Goal: Task Accomplishment & Management: Complete application form

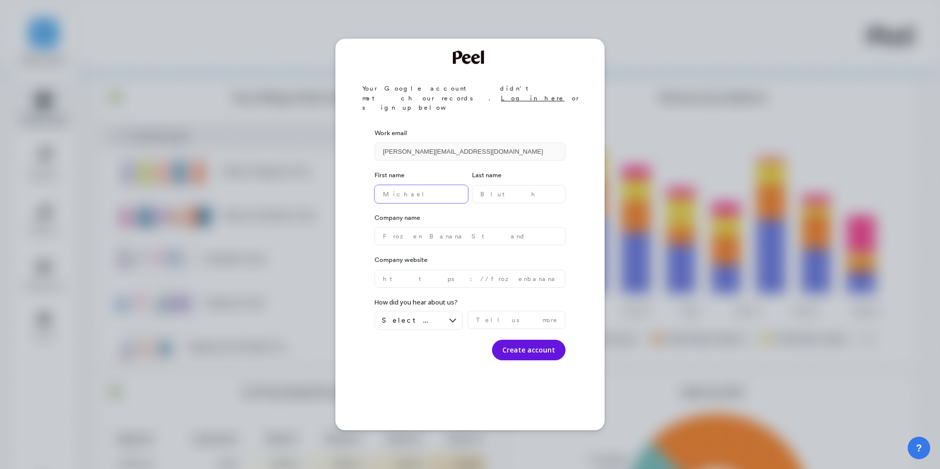
click at [439, 185] on name "text" at bounding box center [422, 194] width 94 height 18
type name "Robert"
type name "Yang"
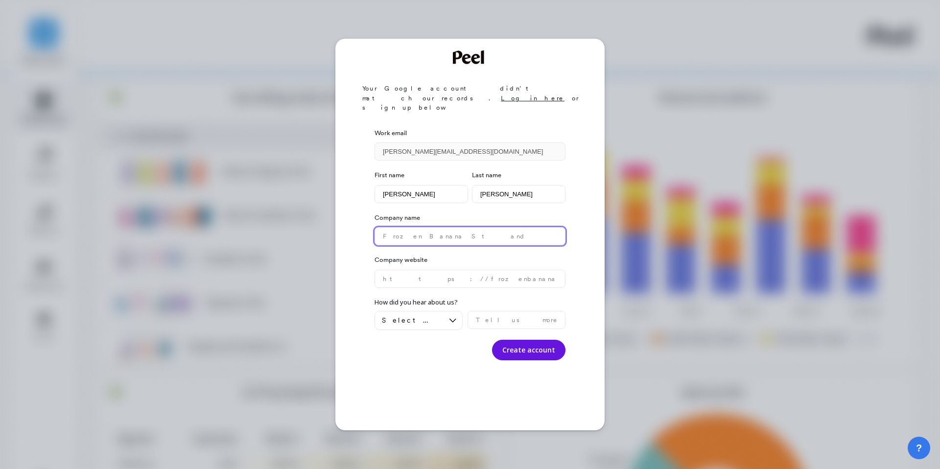
type name "r"
type name "Mucho"
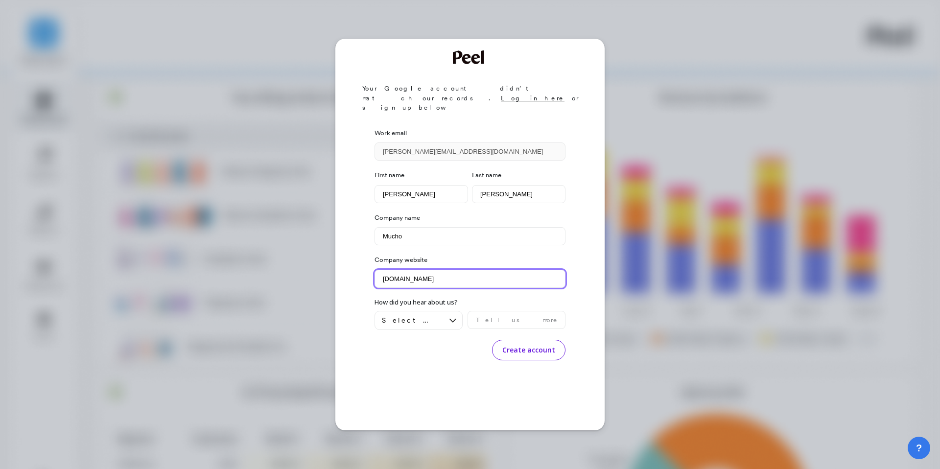
type website "muchobrands.com"
click at [539, 340] on button "Create account" at bounding box center [528, 350] width 73 height 21
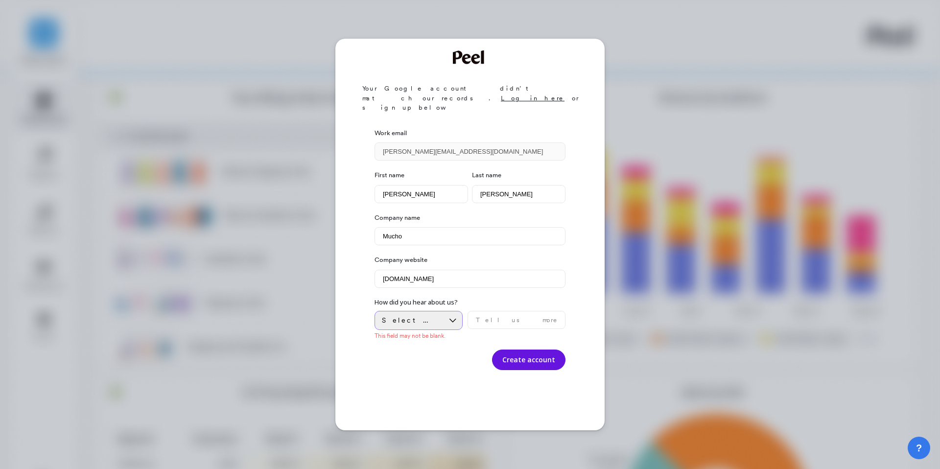
click at [439, 316] on div "Select an option" at bounding box center [413, 320] width 62 height 9
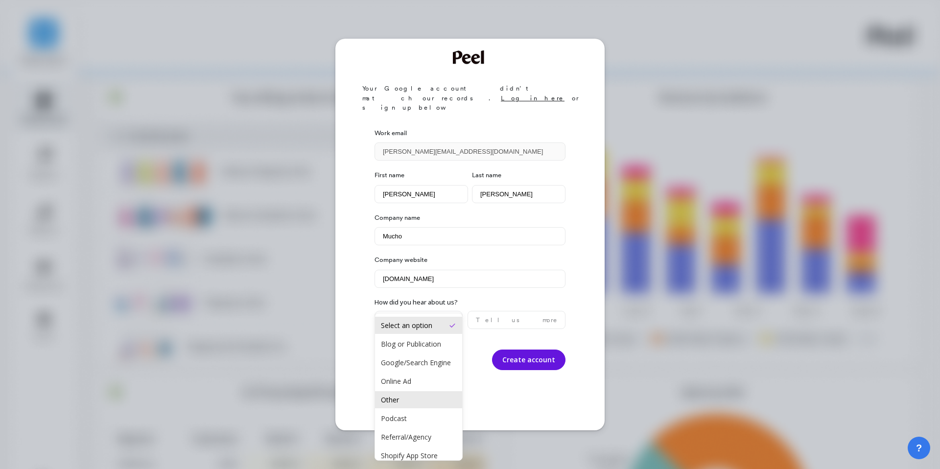
scroll to position [54, 0]
click at [430, 360] on div "Other" at bounding box center [418, 364] width 75 height 9
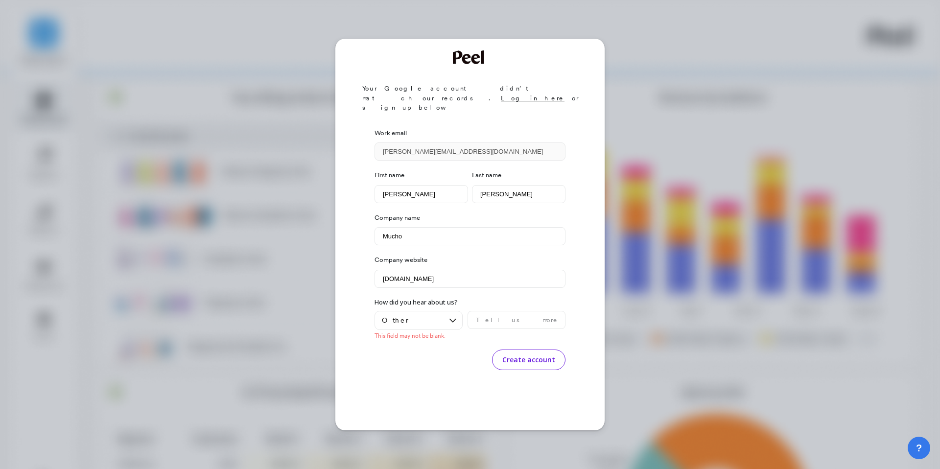
click at [553, 350] on button "Create account" at bounding box center [528, 360] width 73 height 21
click at [556, 340] on button "Create account" at bounding box center [528, 350] width 73 height 21
click at [535, 312] on div "First name Robert Last name Yang Company name Mucho Company website muchobrands…" at bounding box center [470, 261] width 191 height 200
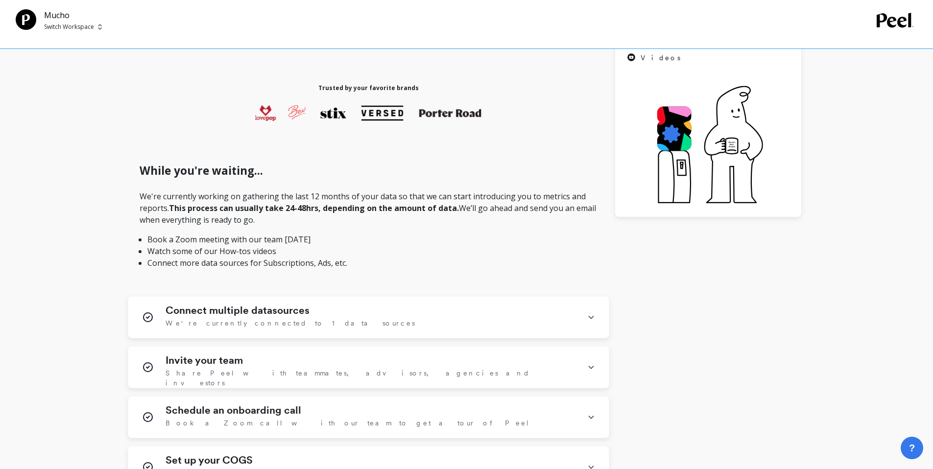
scroll to position [190, 0]
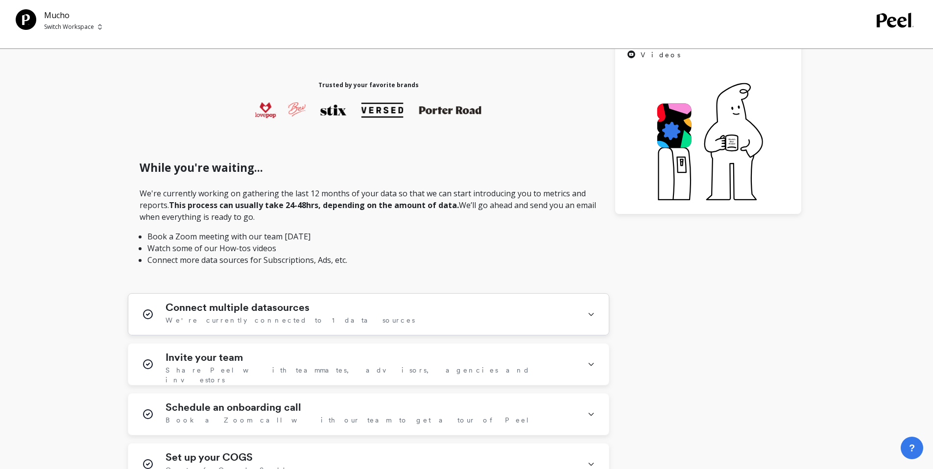
click at [549, 309] on div "Connect multiple datasources We're currently connected to 1 data sources" at bounding box center [371, 314] width 410 height 25
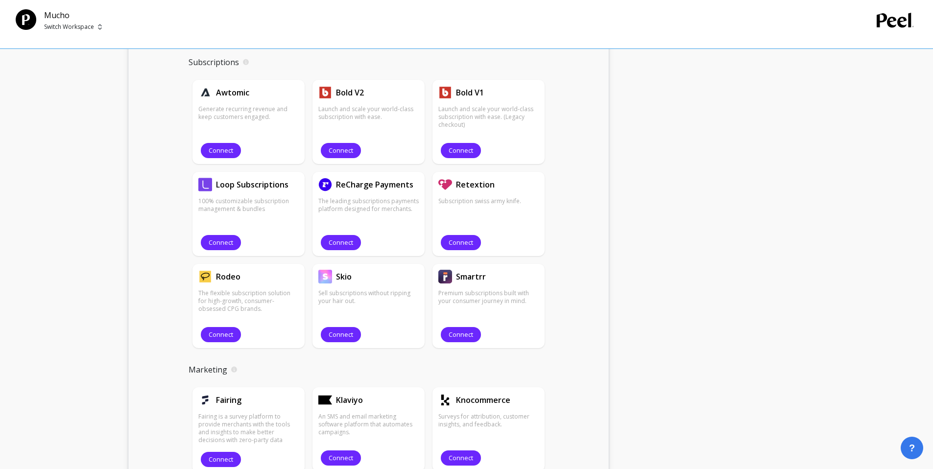
scroll to position [921, 0]
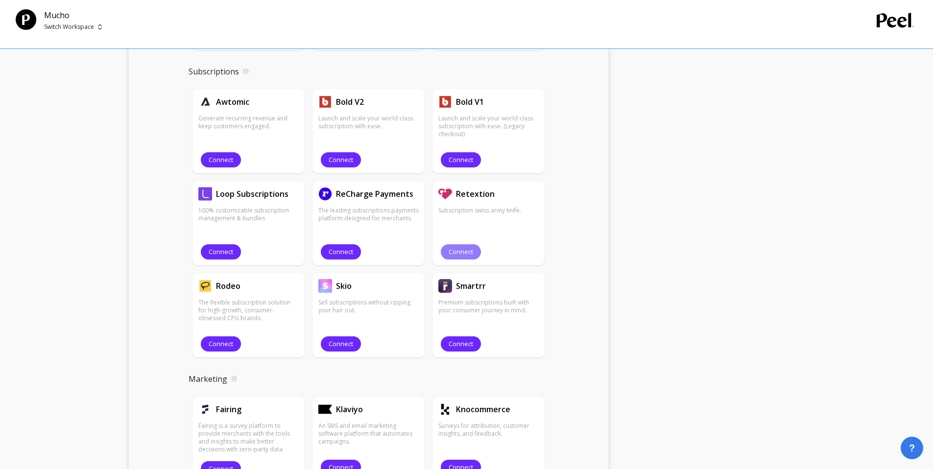
click at [468, 252] on span "Connect" at bounding box center [461, 251] width 24 height 9
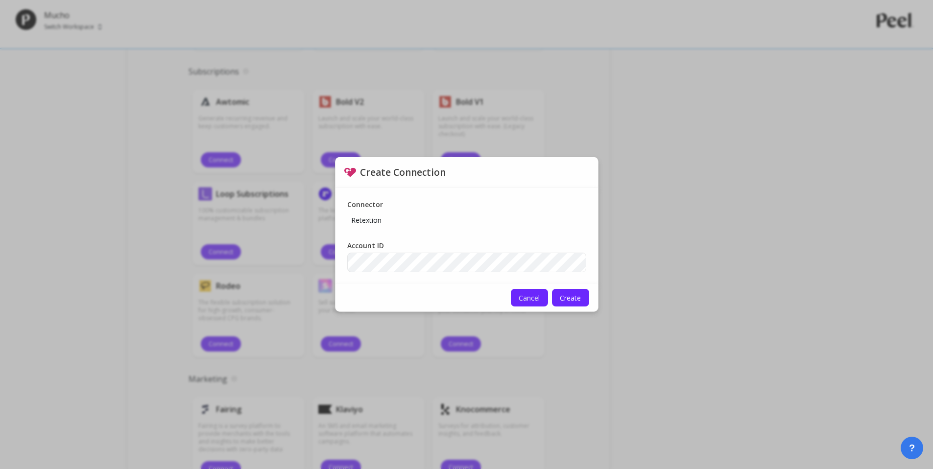
click at [531, 300] on span "Cancel" at bounding box center [529, 297] width 21 height 9
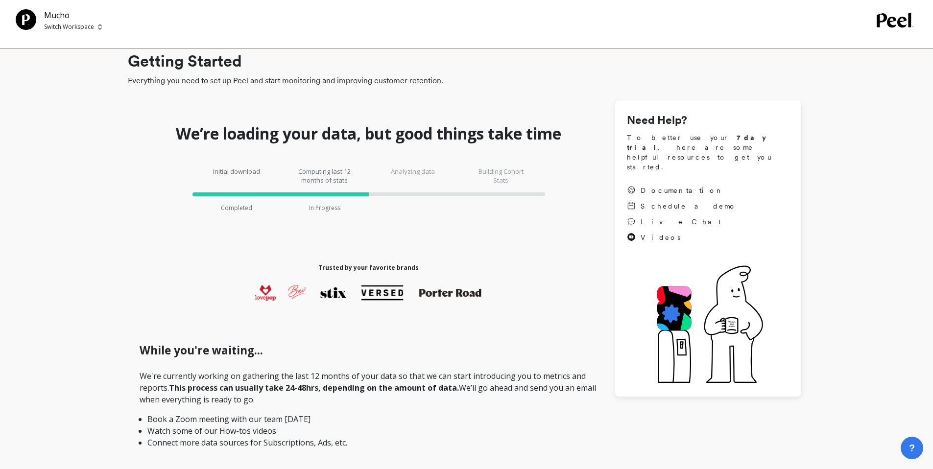
scroll to position [0, 0]
